Goal: Task Accomplishment & Management: Manage account settings

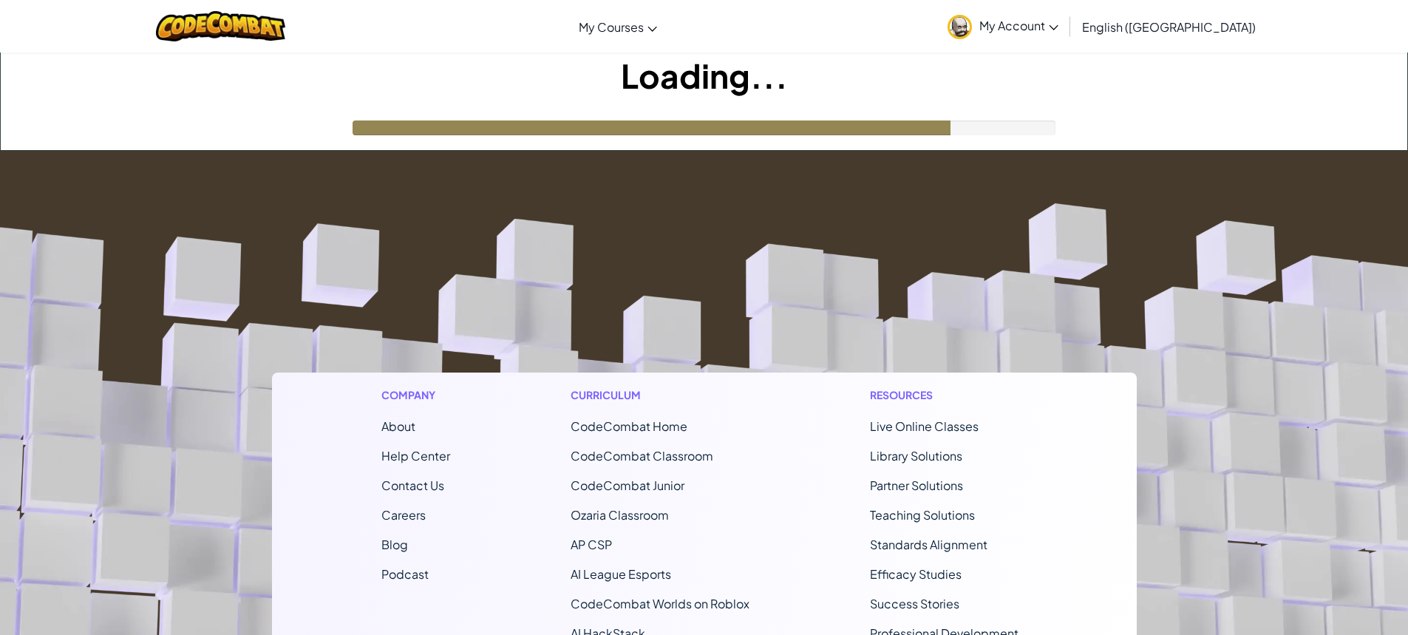
click at [987, 127] on div at bounding box center [705, 127] width 704 height 15
drag, startPoint x: 989, startPoint y: 126, endPoint x: 706, endPoint y: 81, distance: 286.6
click at [706, 81] on h1 "Loading..." at bounding box center [704, 75] width 1406 height 46
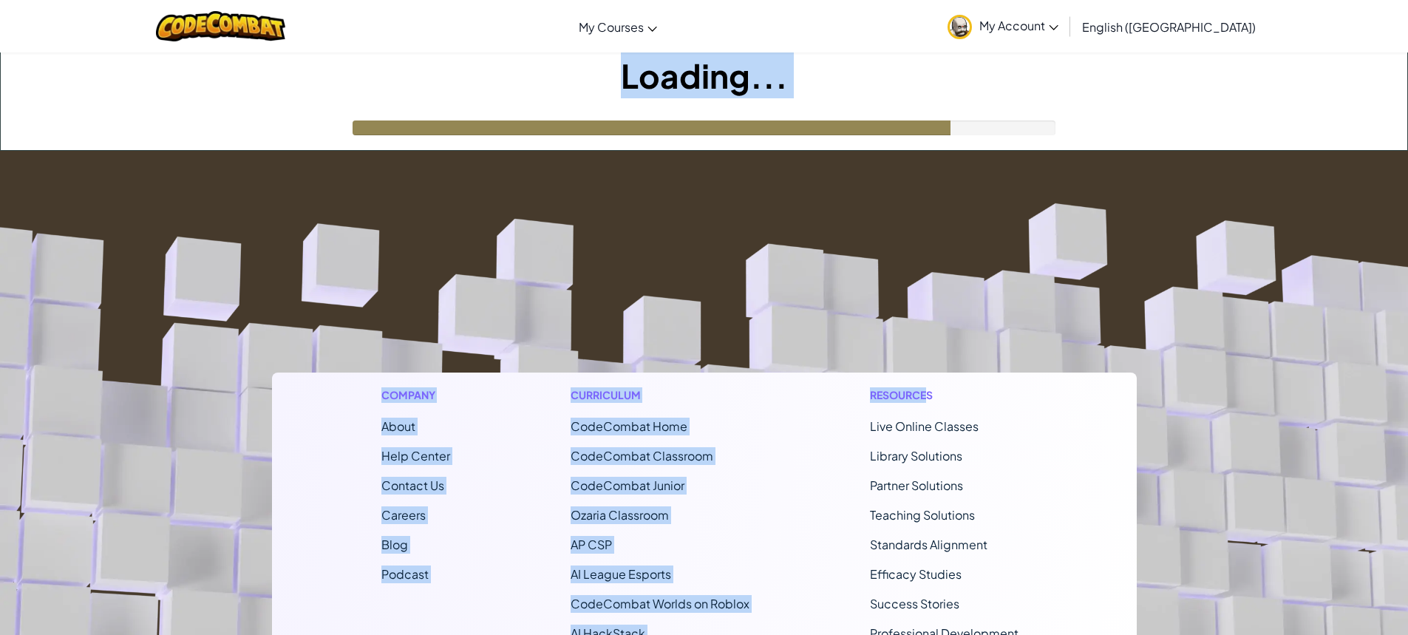
drag, startPoint x: 587, startPoint y: 74, endPoint x: 928, endPoint y: 159, distance: 351.2
click at [928, 159] on div "Toggle navigation My Courses CodeCombat Classroom Ozaria Classroom AI League Es…" at bounding box center [704, 475] width 1408 height 951
click at [627, 130] on div at bounding box center [652, 127] width 598 height 15
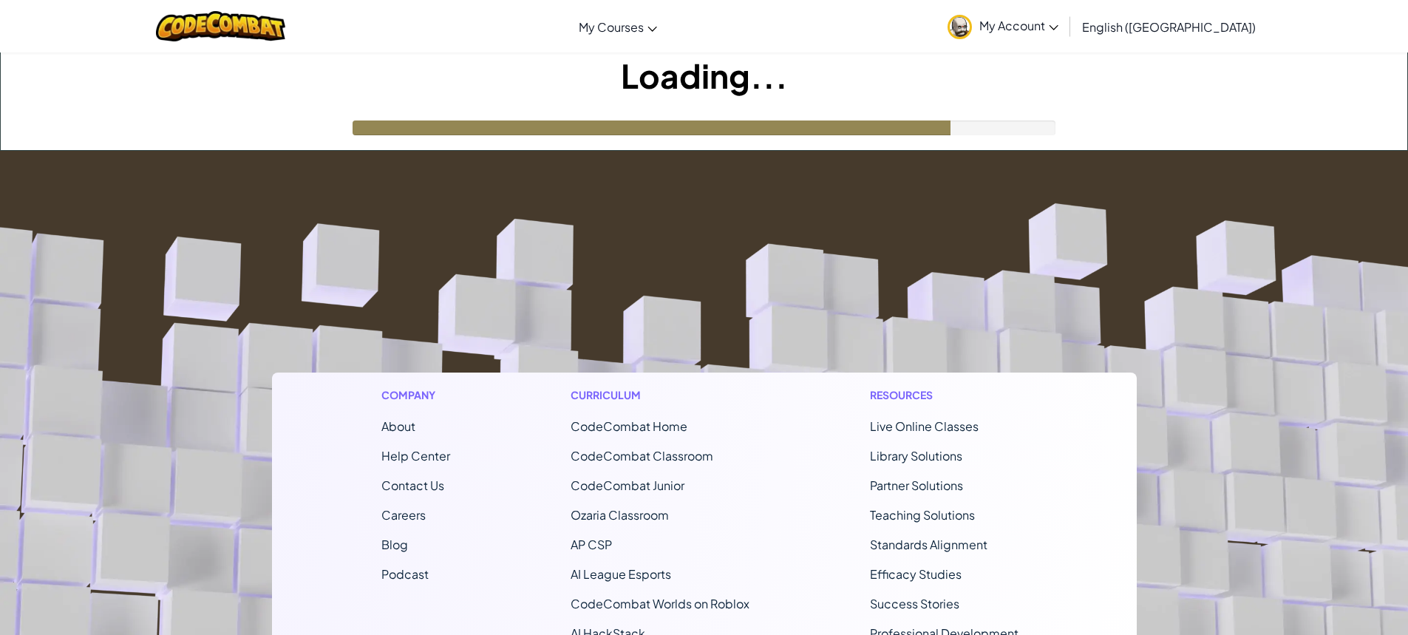
click at [627, 130] on div at bounding box center [652, 127] width 598 height 15
click at [344, 58] on h1 "Loading..." at bounding box center [704, 75] width 1406 height 46
